Goal: Obtain resource: Download file/media

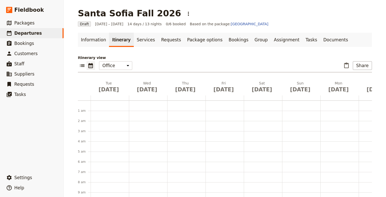
scroll to position [95, 0]
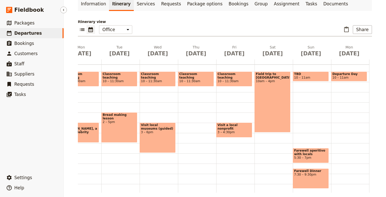
click at [17, 33] on span "Departures" at bounding box center [28, 33] width 28 height 5
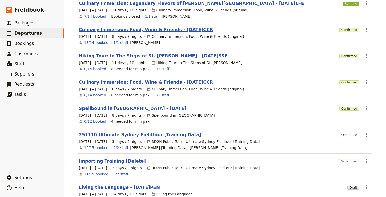
scroll to position [87, 0]
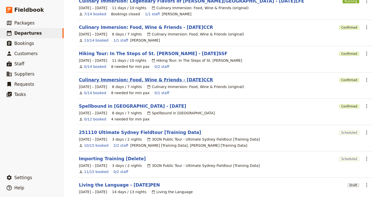
click at [188, 77] on link "Culinary Immersion: Food, Wine & Friends - [DATE]CCR" at bounding box center [146, 80] width 134 height 6
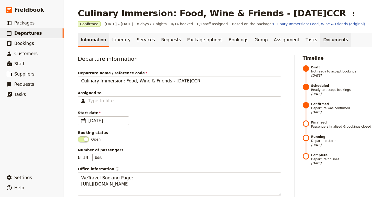
click at [320, 40] on link "Documents" at bounding box center [335, 40] width 31 height 14
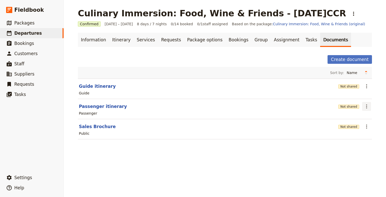
click at [368, 107] on icon "Actions" at bounding box center [366, 106] width 6 height 6
click at [345, 117] on span "Share" at bounding box center [341, 117] width 10 height 5
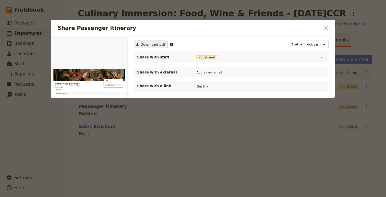
click at [152, 46] on span "Download pdf" at bounding box center [152, 44] width 25 height 5
click at [286, 141] on div "​ Download pdf Status Active Inactive Share with staff Not shared Host Not shar…" at bounding box center [231, 90] width 207 height 108
click at [326, 31] on icon "Close dialog" at bounding box center [326, 28] width 6 height 6
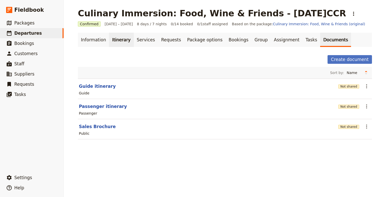
click at [116, 40] on link "Itinerary" at bounding box center [121, 40] width 24 height 14
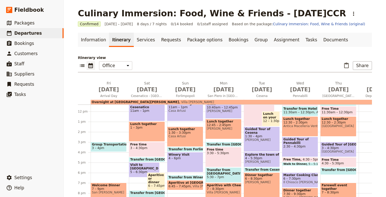
scroll to position [121, 0]
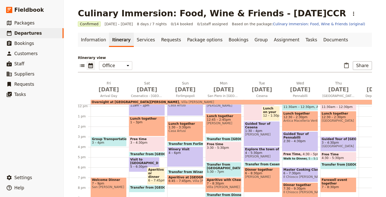
click at [115, 143] on span "3 – 4pm" at bounding box center [108, 143] width 33 height 4
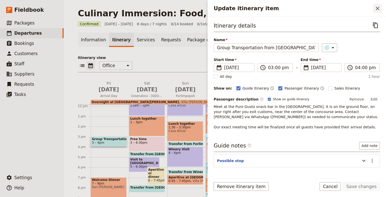
click at [380, 10] on icon "Close drawer" at bounding box center [377, 8] width 6 height 6
